Goal: Find specific page/section: Find specific page/section

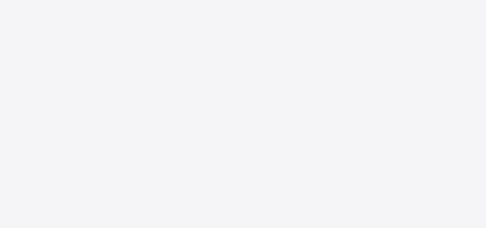
click at [417, 174] on div "New Update Available Hello there, You can install SAFSIMS on your device for ea…" at bounding box center [243, 114] width 486 height 228
click at [417, 175] on div "New Update Available Hello there, You can install SAFSIMS on your device for ea…" at bounding box center [243, 114] width 486 height 228
